Goal: Task Accomplishment & Management: Manage account settings

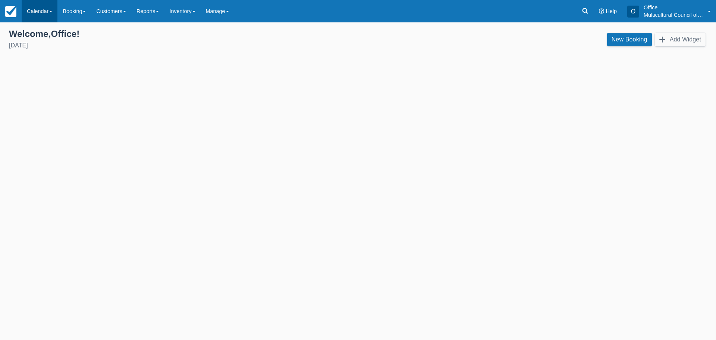
click at [38, 10] on link "Calendar" at bounding box center [40, 11] width 36 height 22
click at [47, 30] on link "Customer" at bounding box center [51, 32] width 59 height 16
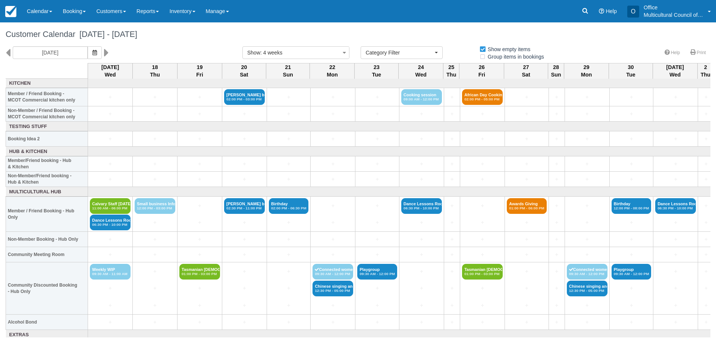
select select
click at [582, 8] on icon at bounding box center [584, 10] width 7 height 7
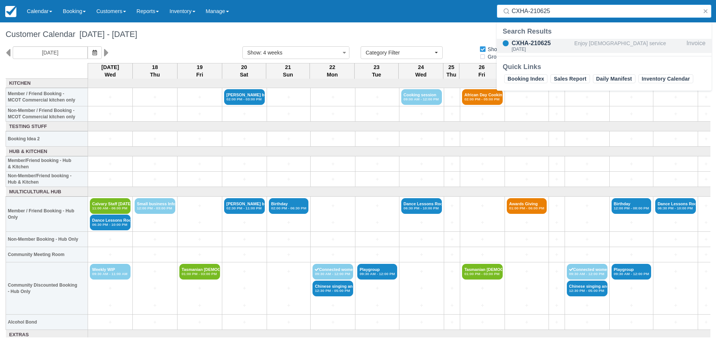
type input "CXHA-210625"
click at [544, 43] on div "CXHA-210625" at bounding box center [542, 43] width 60 height 9
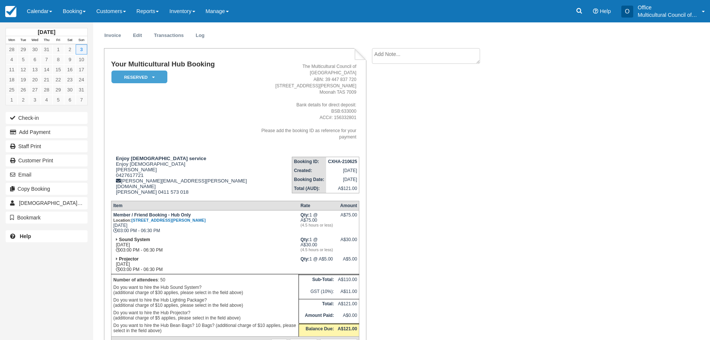
scroll to position [37, 0]
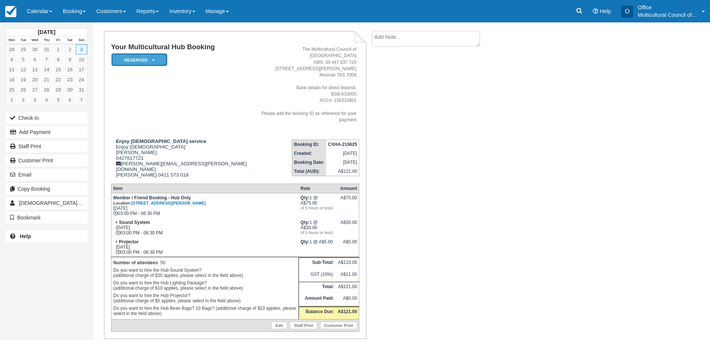
click at [154, 59] on icon at bounding box center [153, 60] width 3 height 4
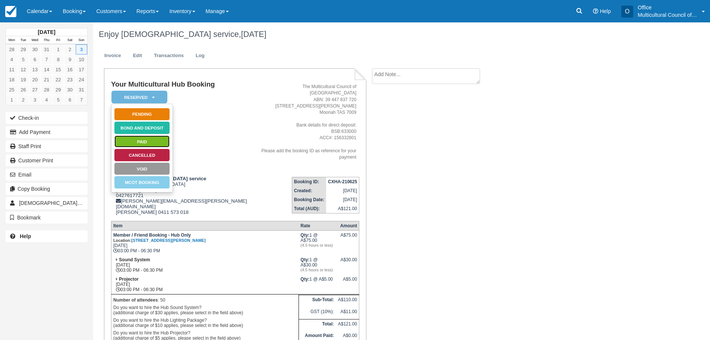
click at [161, 141] on link "Paid" at bounding box center [142, 141] width 56 height 13
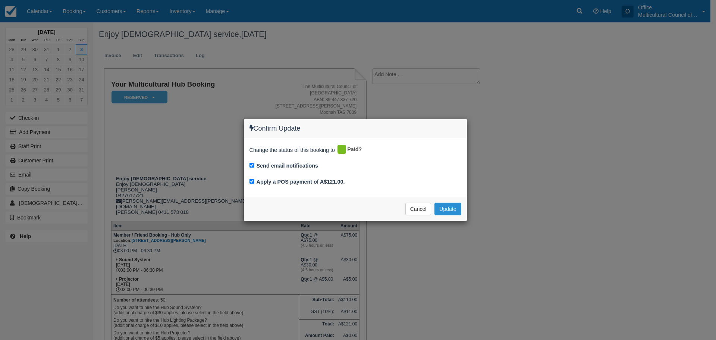
click at [452, 208] on button "Update" at bounding box center [447, 208] width 26 height 13
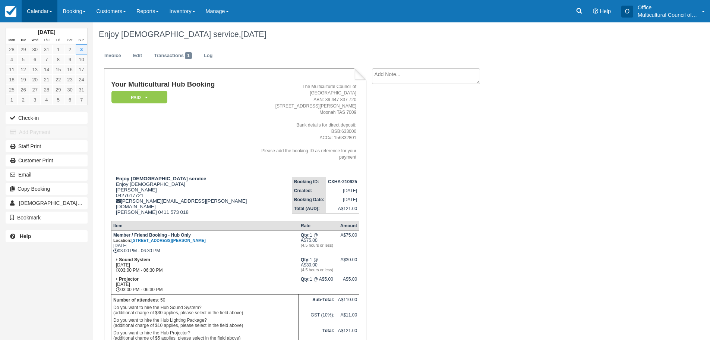
click at [44, 8] on link "Calendar" at bounding box center [40, 11] width 36 height 22
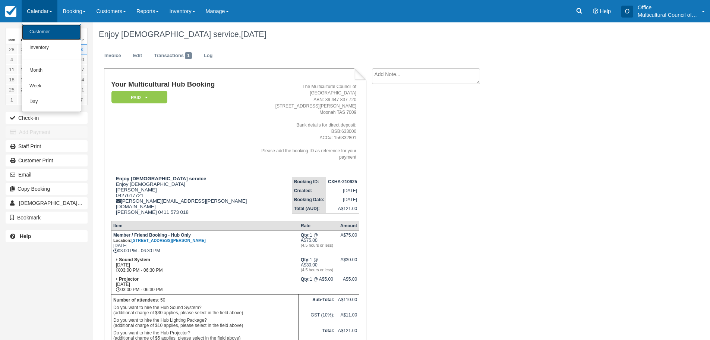
click at [44, 30] on link "Customer" at bounding box center [51, 32] width 59 height 16
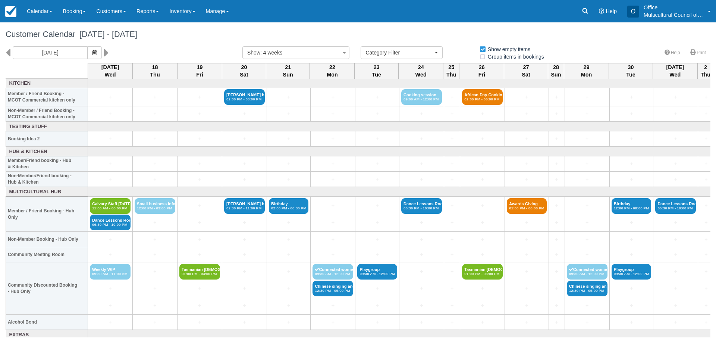
select select
click at [9, 51] on icon at bounding box center [8, 52] width 5 height 13
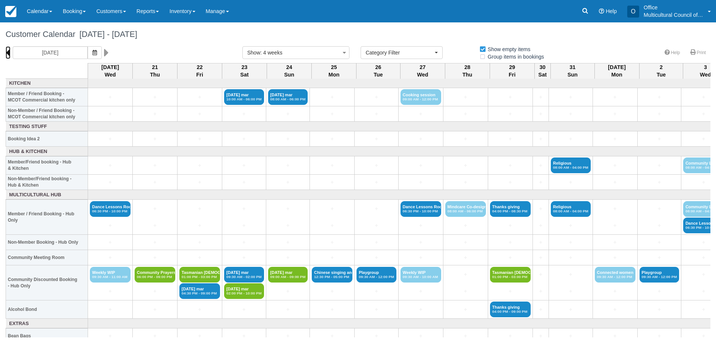
click at [9, 51] on icon at bounding box center [8, 52] width 5 height 13
type input "Wednesday 23 July 2025"
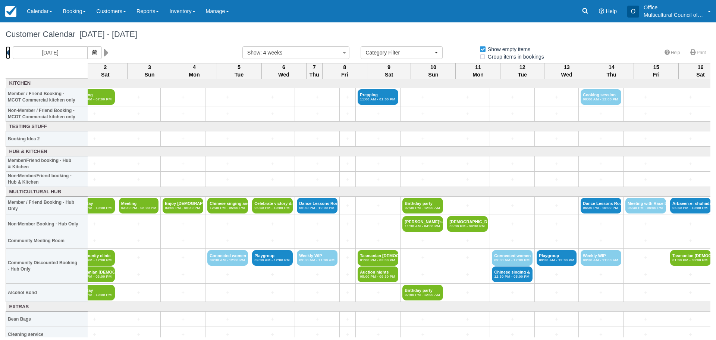
scroll to position [0, 364]
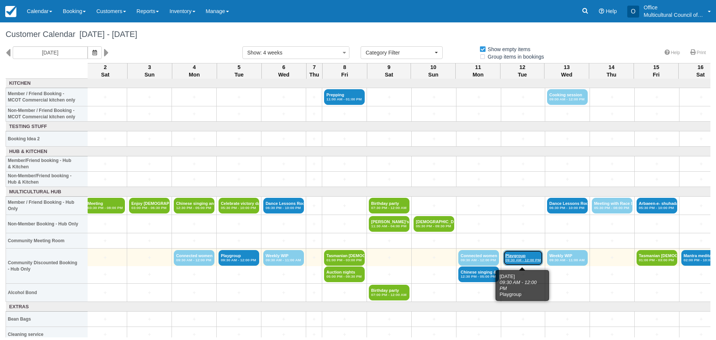
click at [517, 256] on link "Playgroup 09:30 AM - 12:00 PM" at bounding box center [523, 258] width 40 height 16
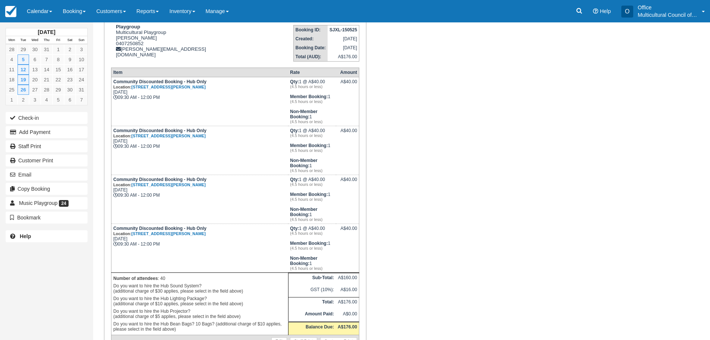
scroll to position [69, 0]
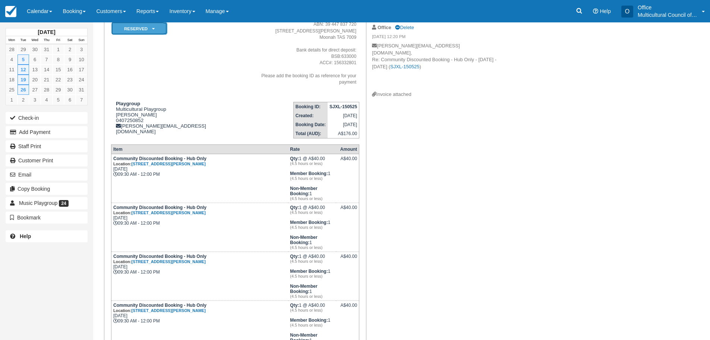
click at [155, 27] on em "Reserved" at bounding box center [139, 28] width 56 height 13
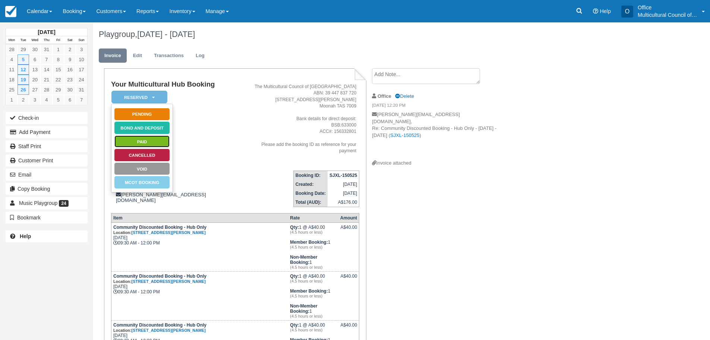
click at [146, 142] on link "Paid" at bounding box center [142, 141] width 56 height 13
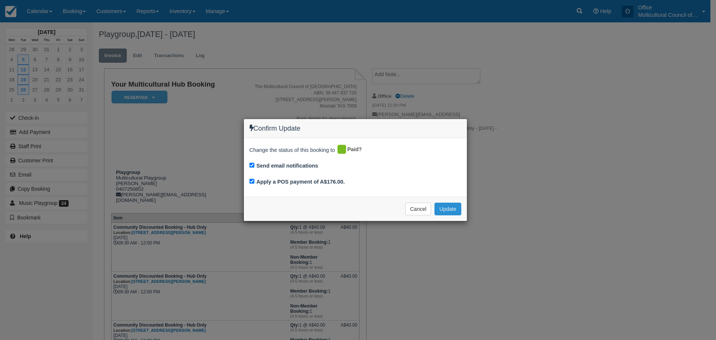
click at [451, 210] on button "Update" at bounding box center [447, 208] width 26 height 13
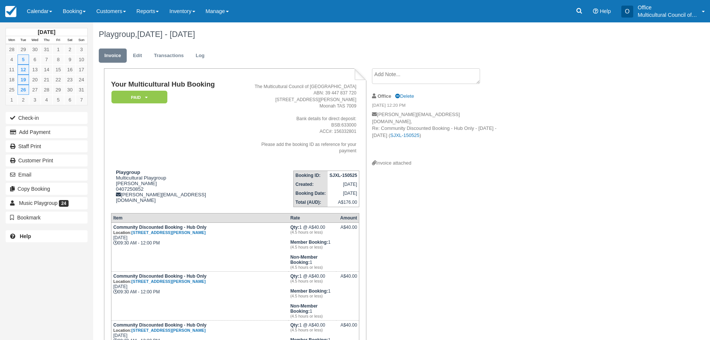
click at [333, 180] on td "May 15, 2025" at bounding box center [344, 184] width 32 height 9
drag, startPoint x: 331, startPoint y: 168, endPoint x: 357, endPoint y: 170, distance: 26.5
click at [357, 173] on strong "SJXL-150525" at bounding box center [344, 175] width 28 height 5
copy strong "SJXL-150525"
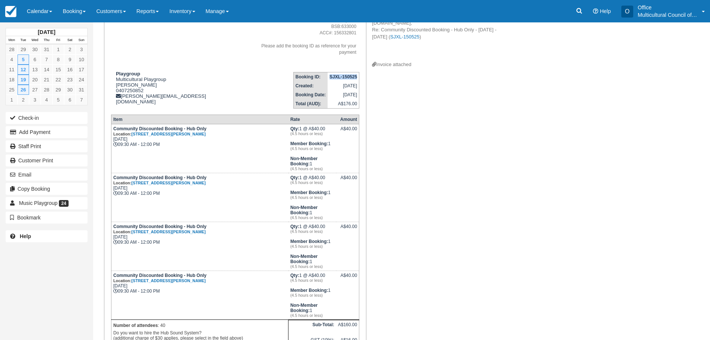
scroll to position [186, 0]
